Goal: Task Accomplishment & Management: Manage account settings

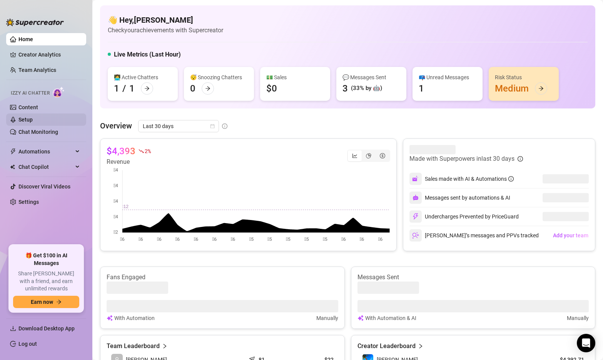
click at [33, 121] on link "Setup" at bounding box center [25, 120] width 14 height 6
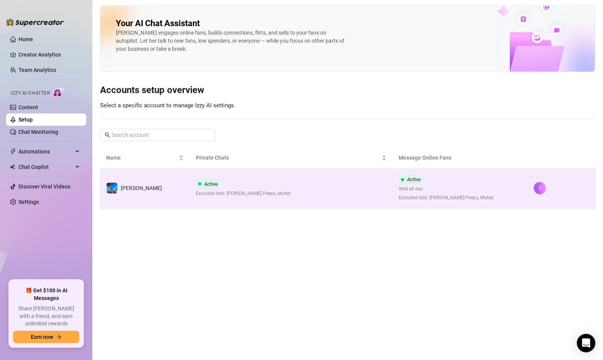
click at [286, 188] on td "Active Excluded lists: [PERSON_NAME] Peeps, Muted" at bounding box center [291, 189] width 203 height 40
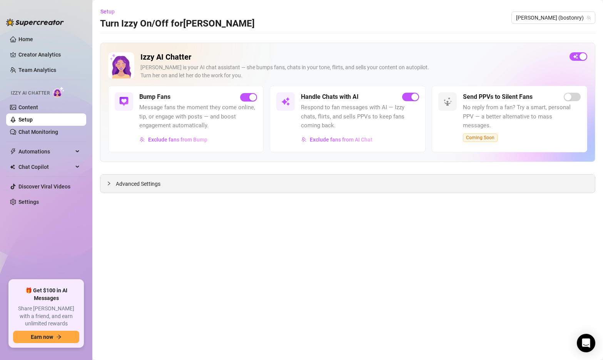
click at [114, 181] on div at bounding box center [111, 183] width 9 height 8
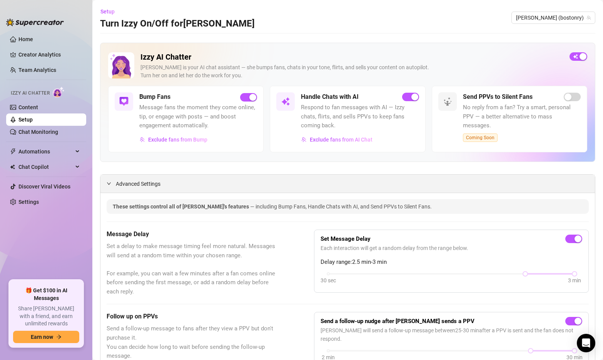
click at [122, 184] on span "Advanced Settings" at bounding box center [138, 184] width 45 height 8
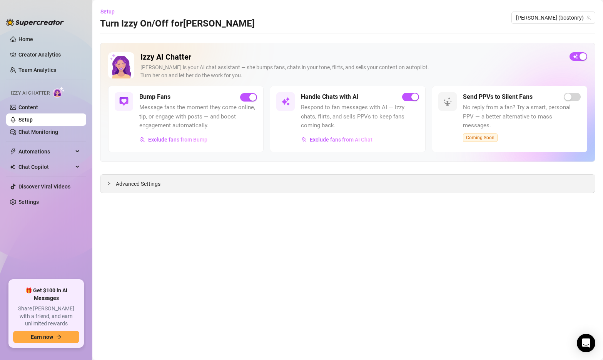
click at [122, 184] on span "Advanced Settings" at bounding box center [138, 184] width 45 height 8
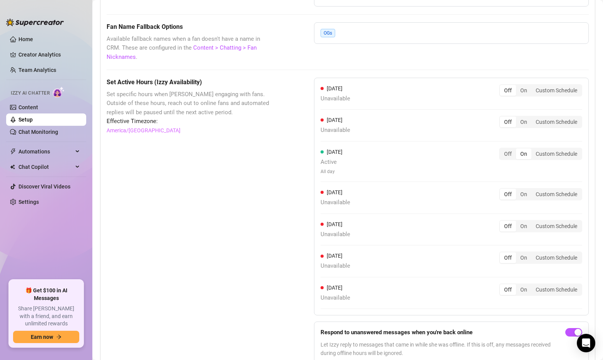
scroll to position [648, 0]
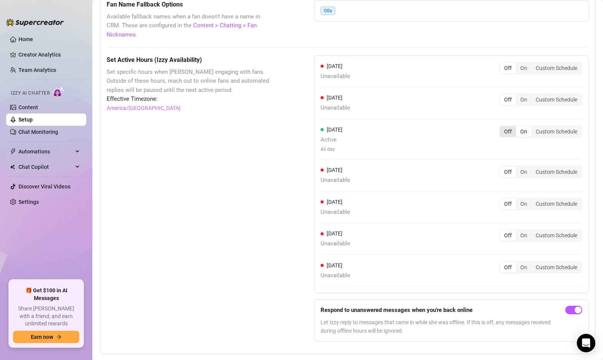
click at [507, 126] on div "Off" at bounding box center [508, 131] width 16 height 11
click at [502, 127] on input "Off" at bounding box center [502, 127] width 0 height 0
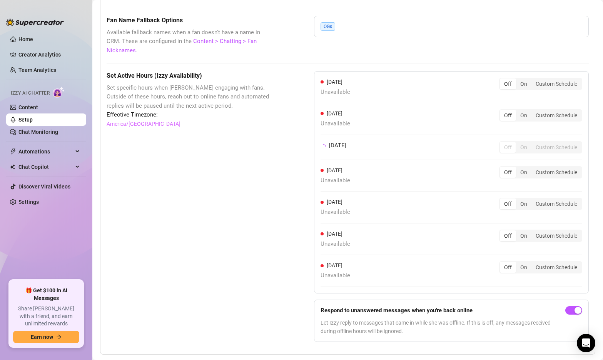
scroll to position [639, 0]
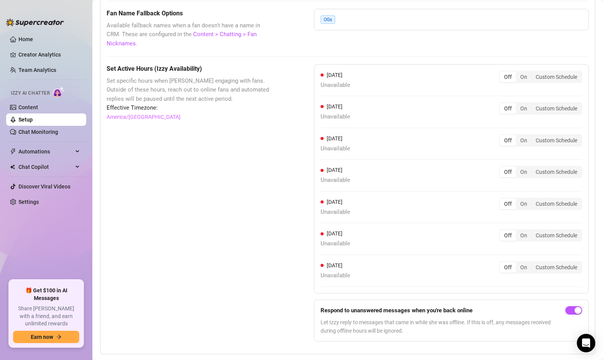
click at [226, 157] on div "Set Active Hours (Izzy Availability) Set specific hours when Izzy engaging with…" at bounding box center [191, 206] width 169 height 284
